Goal: Task Accomplishment & Management: Use online tool/utility

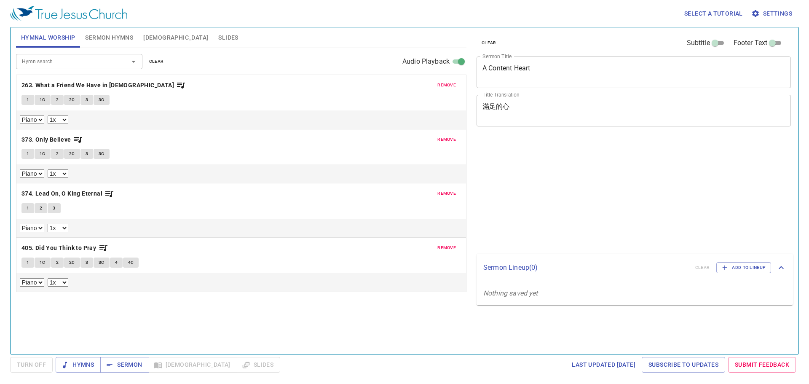
select select "1"
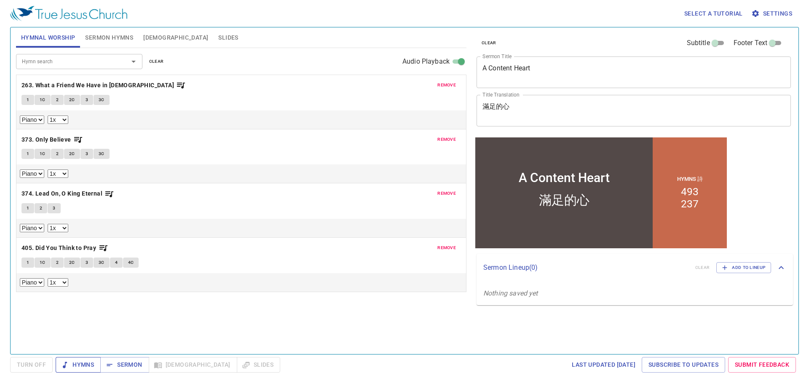
click at [94, 362] on button "Hymns" at bounding box center [78, 365] width 45 height 16
click at [448, 82] on span "remove" at bounding box center [446, 85] width 19 height 8
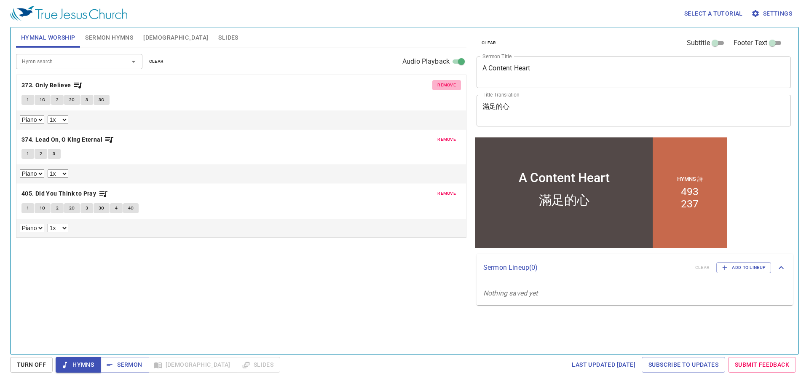
click at [448, 82] on span "remove" at bounding box center [446, 85] width 19 height 8
click at [448, 136] on span "remove" at bounding box center [446, 140] width 19 height 8
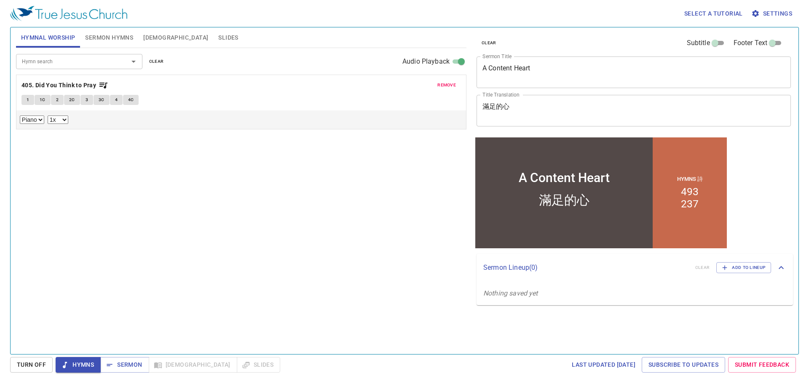
click at [448, 82] on span "remove" at bounding box center [446, 85] width 19 height 8
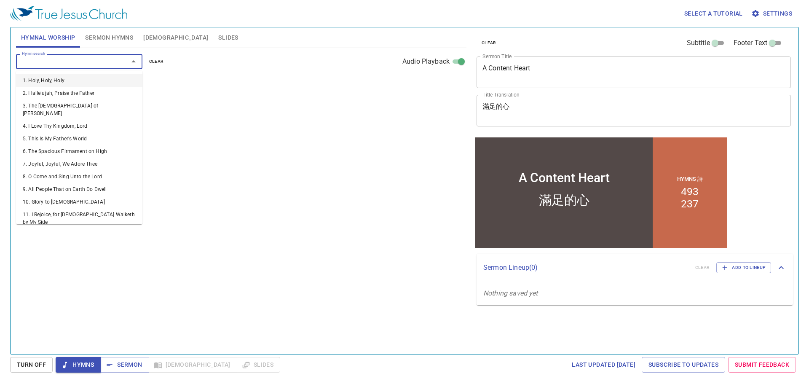
click at [111, 61] on input "Hymn search" at bounding box center [67, 61] width 96 height 10
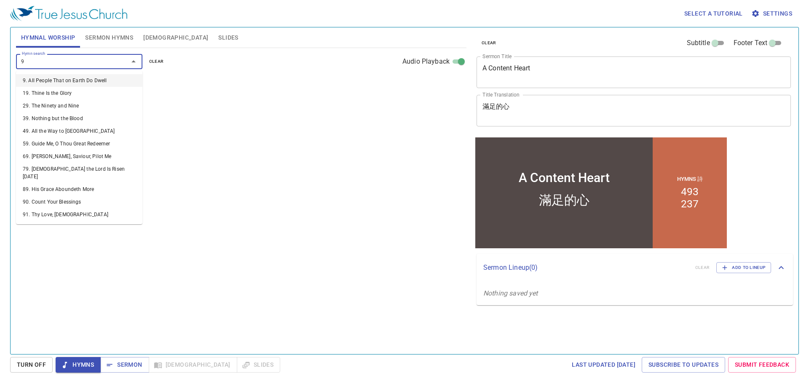
type input "90"
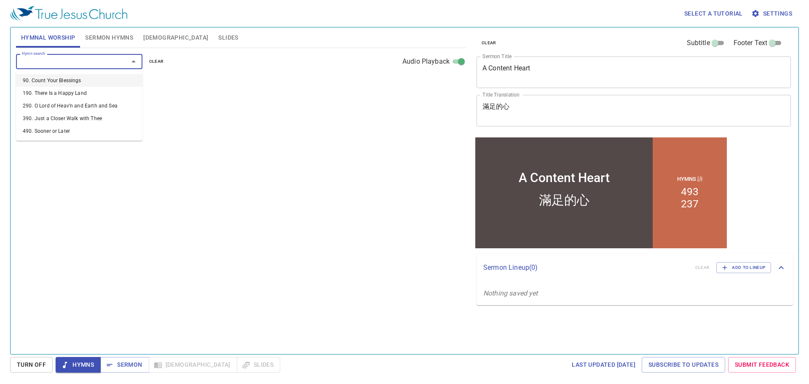
select select "1"
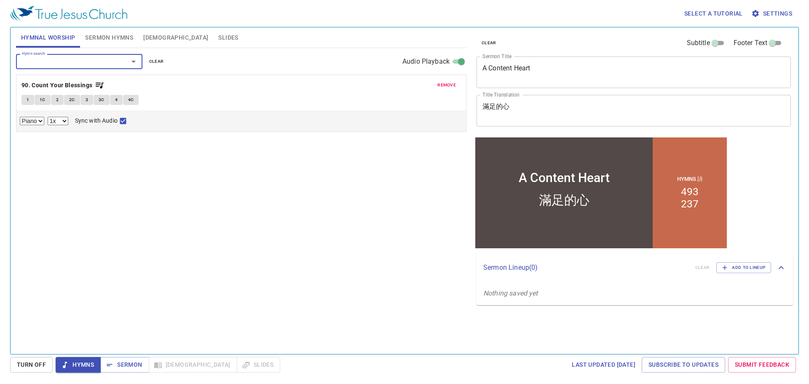
click at [76, 363] on span "Hymns" at bounding box center [78, 364] width 32 height 11
click at [124, 364] on span "Sermon" at bounding box center [124, 364] width 35 height 11
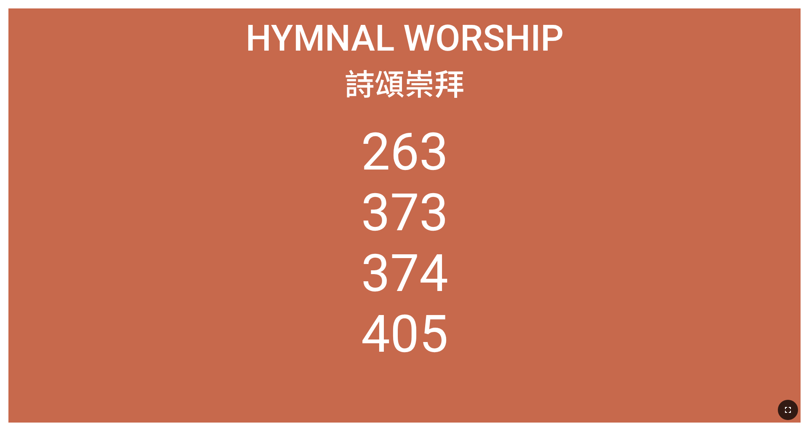
click at [539, 403] on icon "button" at bounding box center [788, 410] width 10 height 10
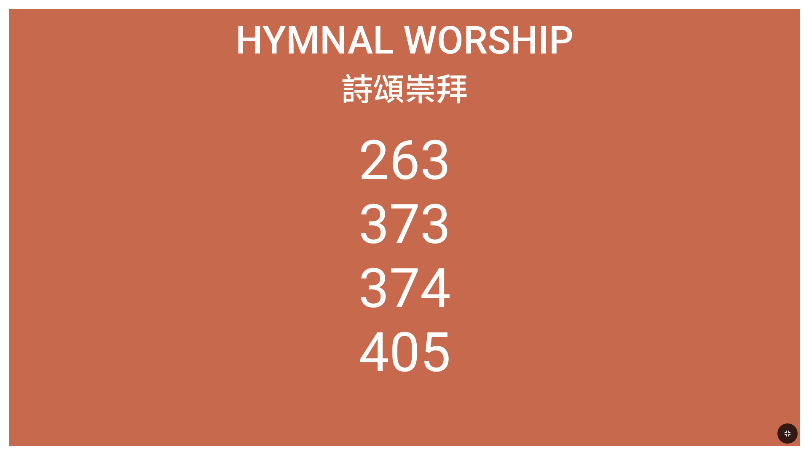
click at [517, 327] on ol "263 373 374 405" at bounding box center [404, 279] width 773 height 300
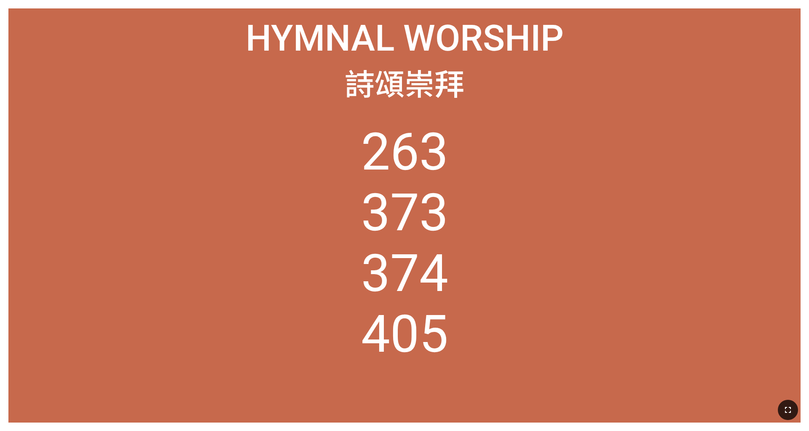
click at [539, 403] on icon "button" at bounding box center [788, 410] width 10 height 10
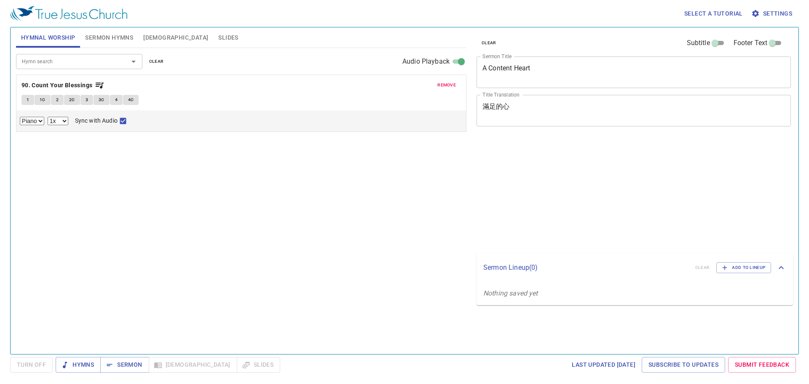
select select "1"
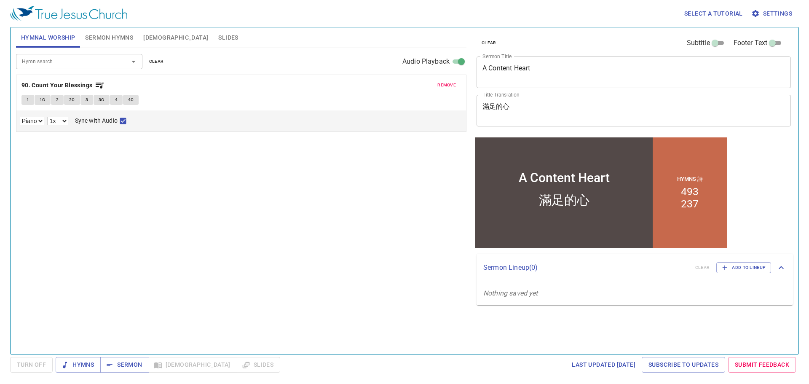
click at [108, 356] on div "Select a tutorial Settings Hymnal Worship Sermon Hymns Bible Slides Hymn search…" at bounding box center [404, 192] width 809 height 384
click at [107, 364] on icon "button" at bounding box center [109, 365] width 5 height 2
click at [79, 362] on span "Hymns" at bounding box center [78, 364] width 32 height 11
click at [24, 103] on button "1" at bounding box center [27, 100] width 13 height 10
checkbox input "false"
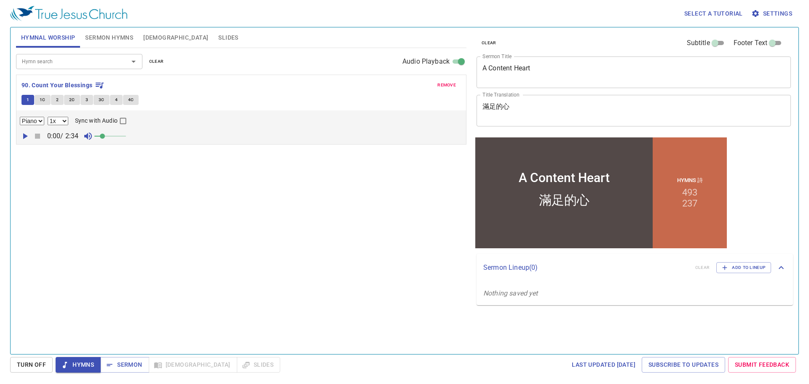
click at [46, 101] on button "1C" at bounding box center [43, 100] width 16 height 10
click at [742, 149] on div "clear Subtitle Footer Text Sermon Title A Content Heart x Sermon Title Title Tr…" at bounding box center [633, 187] width 327 height 327
click at [102, 96] on span "3C" at bounding box center [102, 100] width 6 height 8
click at [653, 273] on div "Sermon Lineup ( 0 ) clear Add to Lineup" at bounding box center [627, 267] width 288 height 11
click at [120, 99] on button "4" at bounding box center [116, 100] width 13 height 10
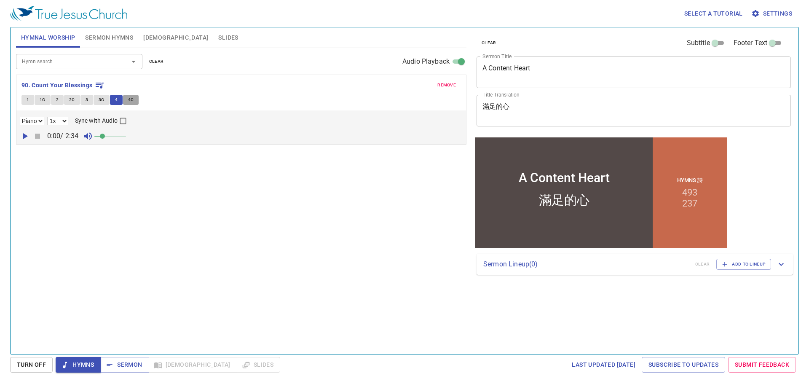
click at [131, 97] on span "4C" at bounding box center [131, 100] width 6 height 8
click at [111, 261] on div "Hymn search Hymn search clear Audio Playback remove 90. Count Your Blessings 1 …" at bounding box center [241, 197] width 450 height 299
click at [218, 40] on span "Slides" at bounding box center [228, 37] width 20 height 11
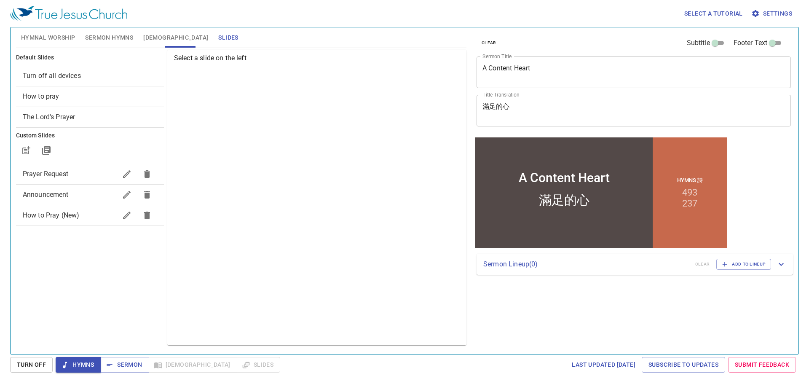
click at [43, 34] on span "Hymnal Worship" at bounding box center [48, 37] width 54 height 11
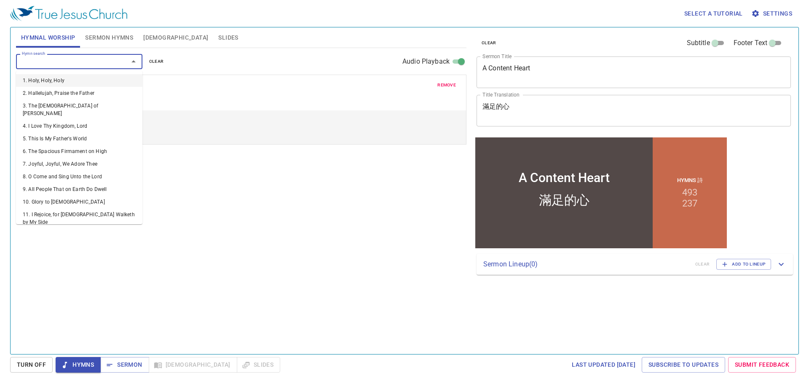
click at [70, 63] on input "Hymn search" at bounding box center [67, 61] width 96 height 10
type input "10"
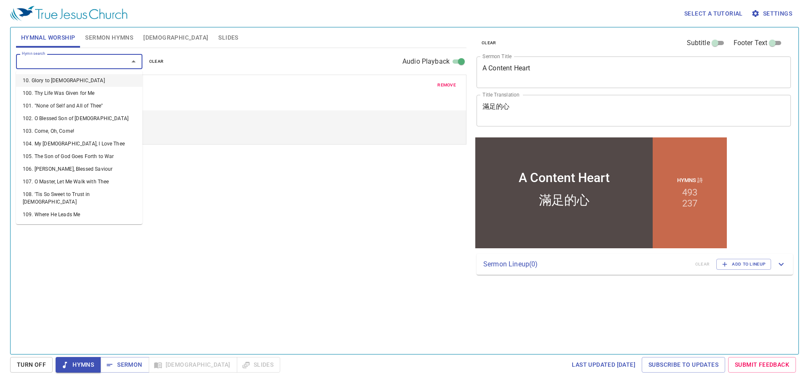
select select "1"
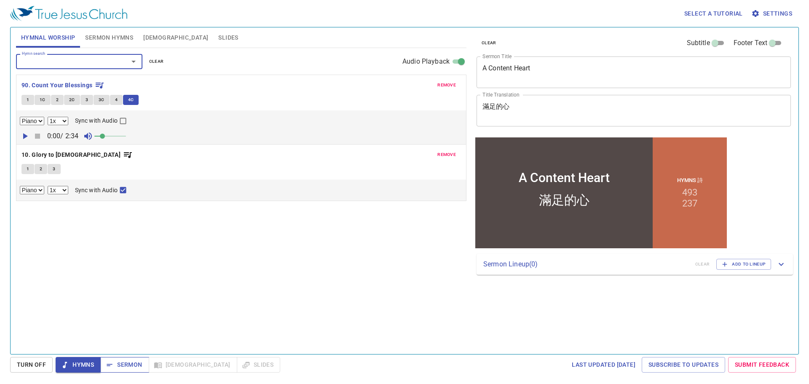
click at [129, 365] on span "Sermon" at bounding box center [124, 364] width 35 height 11
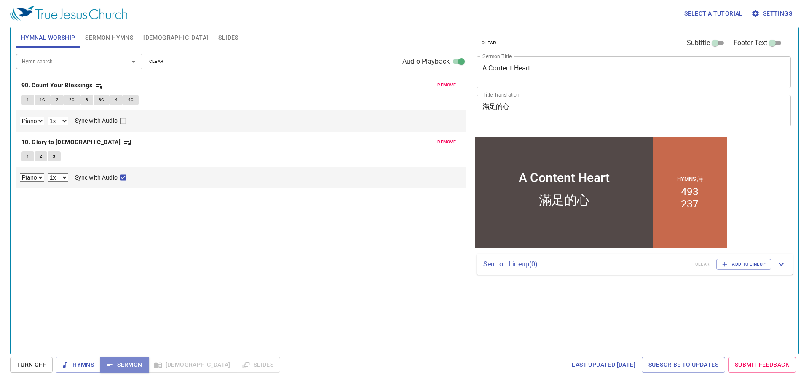
click at [128, 364] on span "Sermon" at bounding box center [124, 364] width 35 height 11
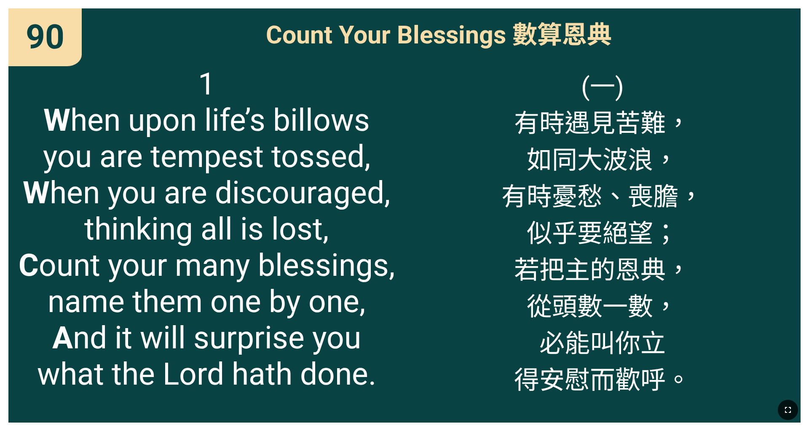
drag, startPoint x: 782, startPoint y: 408, endPoint x: 782, endPoint y: 433, distance: 24.4
click at [539, 403] on button "button" at bounding box center [788, 409] width 20 height 20
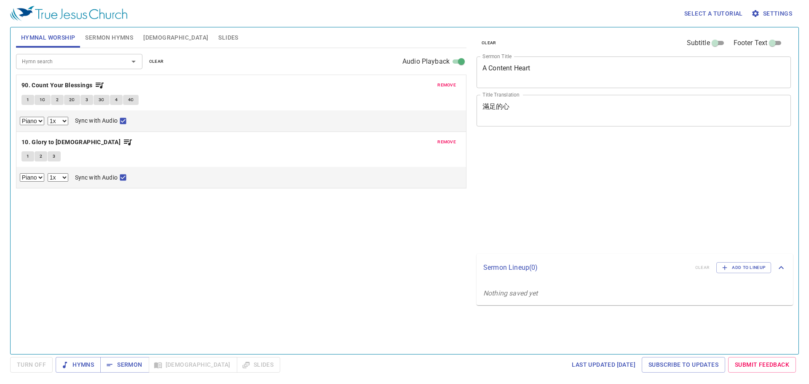
select select "1"
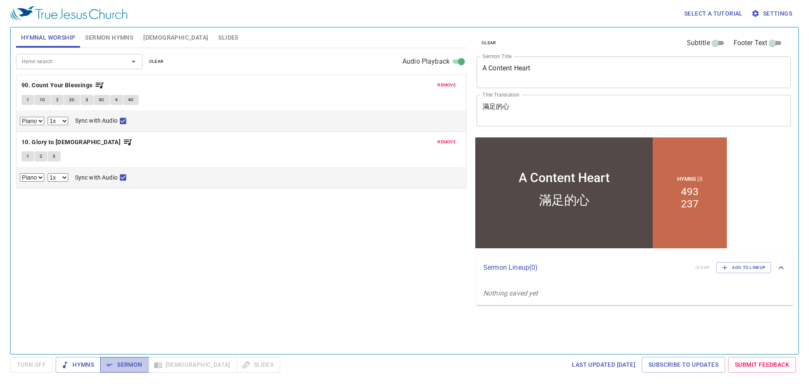
click at [125, 367] on span "Sermon" at bounding box center [124, 364] width 35 height 11
click at [79, 364] on span "Hymns" at bounding box center [78, 364] width 32 height 11
click at [29, 159] on span "1" at bounding box center [28, 157] width 3 height 8
checkbox input "false"
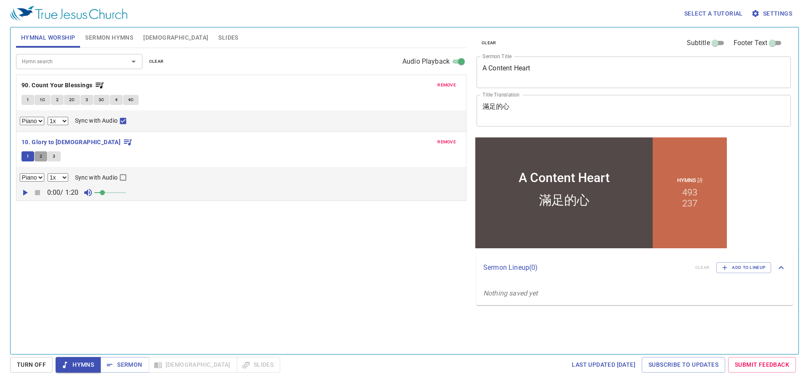
click at [43, 156] on button "2" at bounding box center [41, 156] width 13 height 10
click at [54, 161] on button "3" at bounding box center [54, 156] width 13 height 10
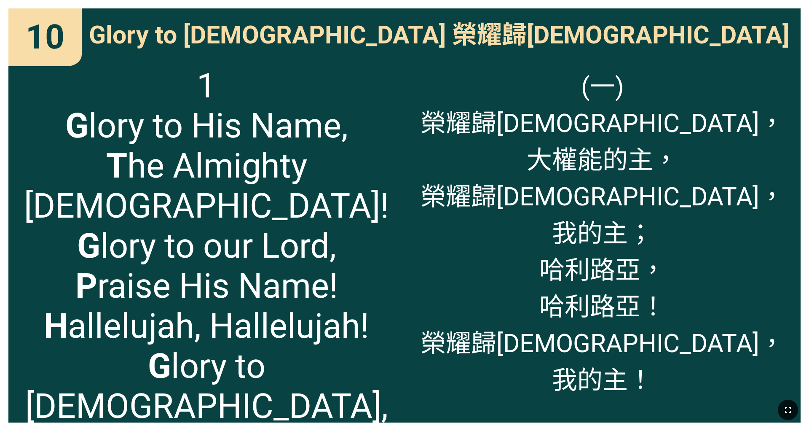
click at [539, 403] on icon "button" at bounding box center [788, 410] width 10 height 10
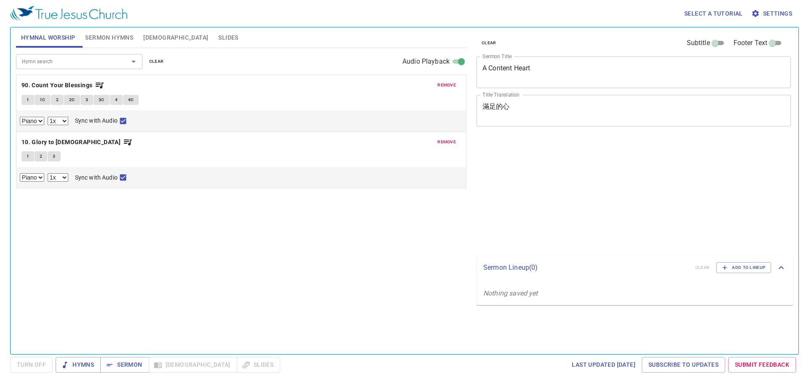
select select "1"
